Goal: Find specific page/section: Find specific page/section

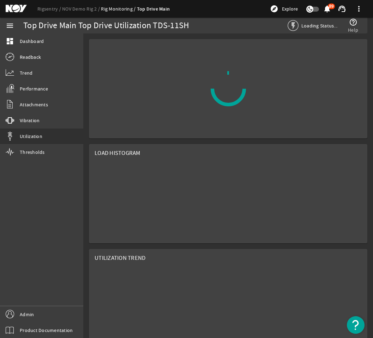
drag, startPoint x: 332, startPoint y: 167, endPoint x: 359, endPoint y: 164, distance: 27.7
click at [332, 167] on mat-card "Load Histogram" at bounding box center [228, 193] width 278 height 99
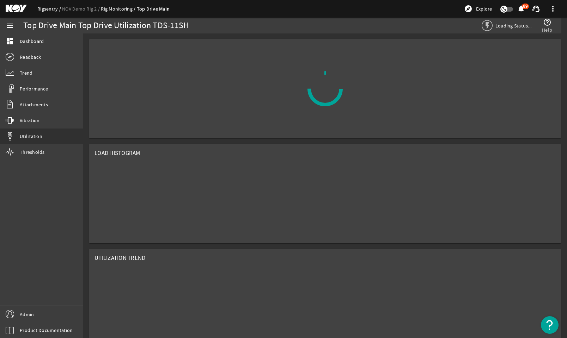
click at [46, 8] on link "Rigsentry" at bounding box center [49, 9] width 25 height 6
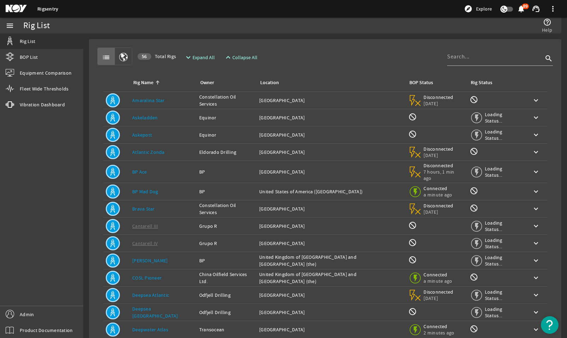
scroll to position [52, 0]
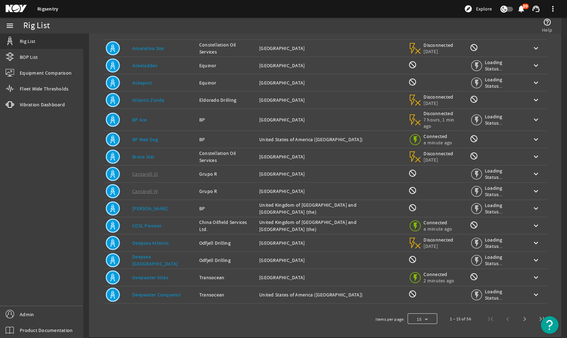
drag, startPoint x: 423, startPoint y: 307, endPoint x: 426, endPoint y: 311, distance: 4.0
click at [424, 311] on div at bounding box center [423, 319] width 30 height 17
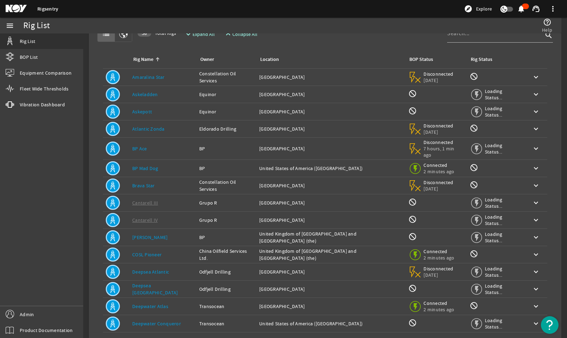
scroll to position [52, 0]
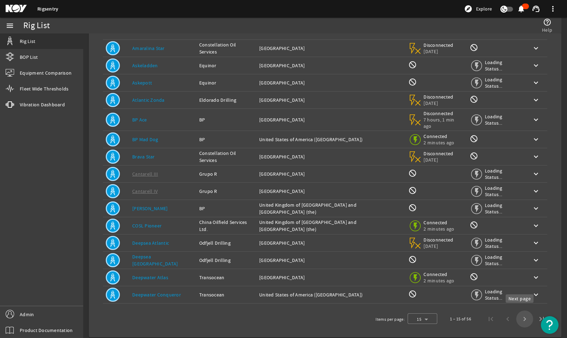
click at [519, 315] on span "Next page" at bounding box center [524, 319] width 17 height 17
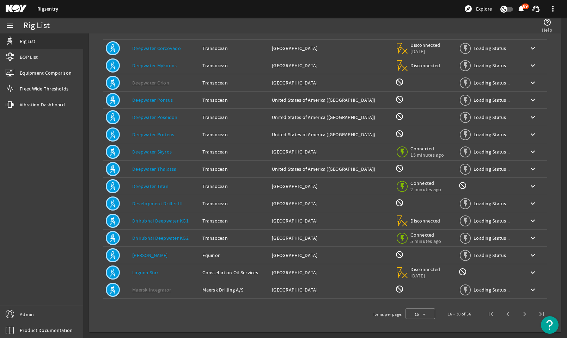
click at [155, 168] on link "Deepwater Thalassa" at bounding box center [154, 169] width 44 height 6
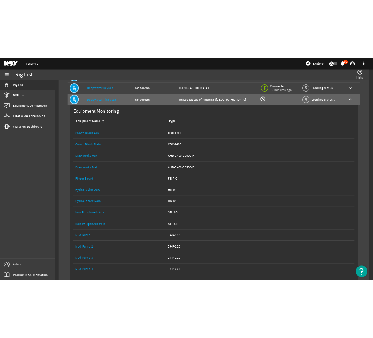
scroll to position [299, 0]
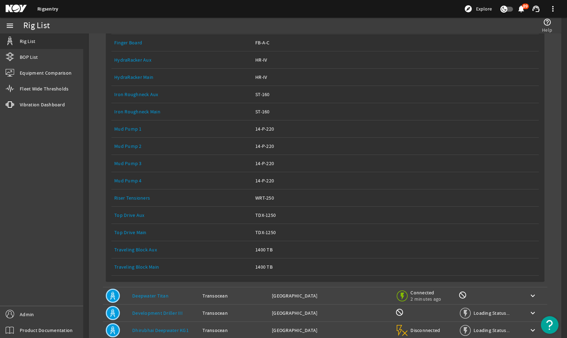
click at [132, 231] on link "Top Drive Main" at bounding box center [130, 233] width 32 height 6
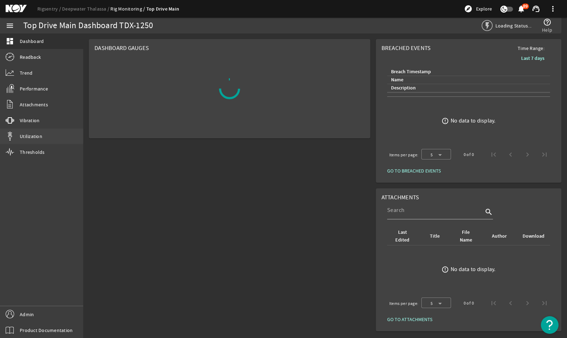
click at [43, 134] on link "Utilization" at bounding box center [41, 137] width 83 height 16
